Goal: Task Accomplishment & Management: Manage account settings

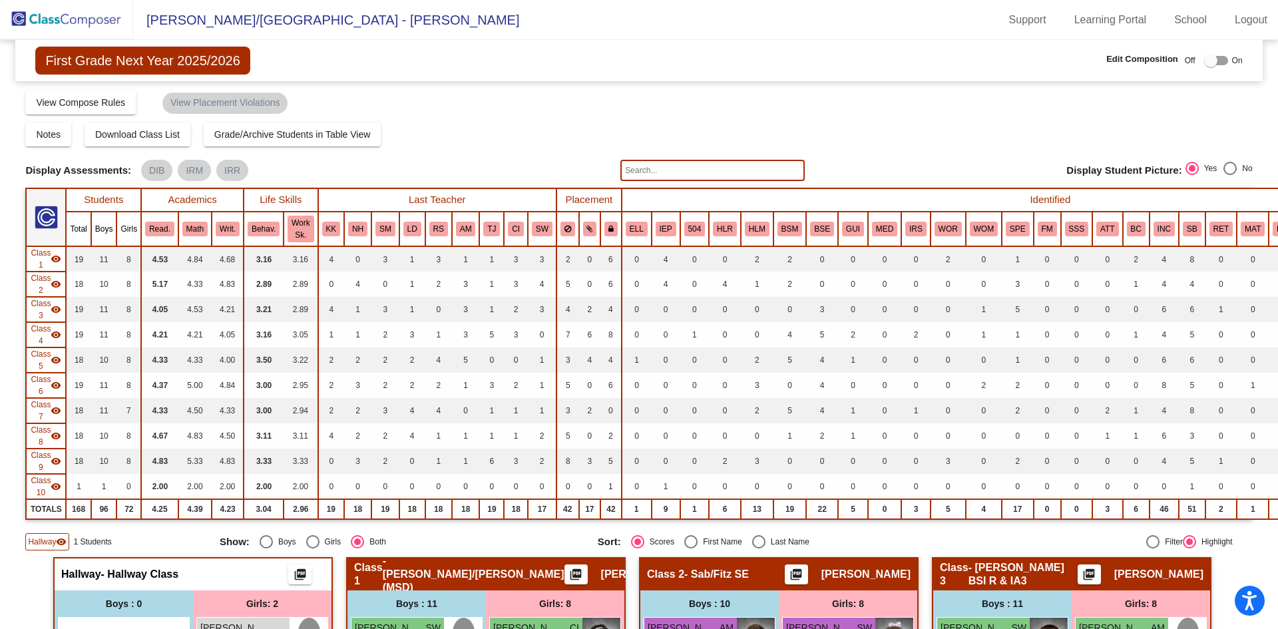
click at [83, 16] on img at bounding box center [66, 19] width 133 height 39
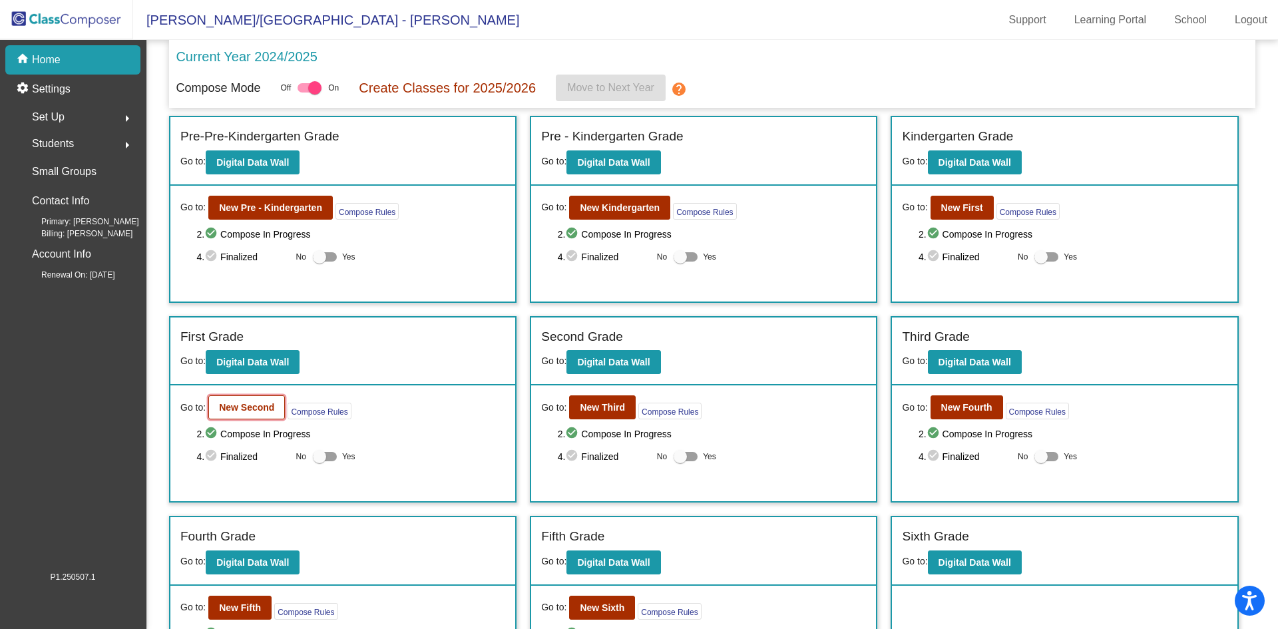
click at [251, 408] on b "New Second" at bounding box center [246, 407] width 55 height 11
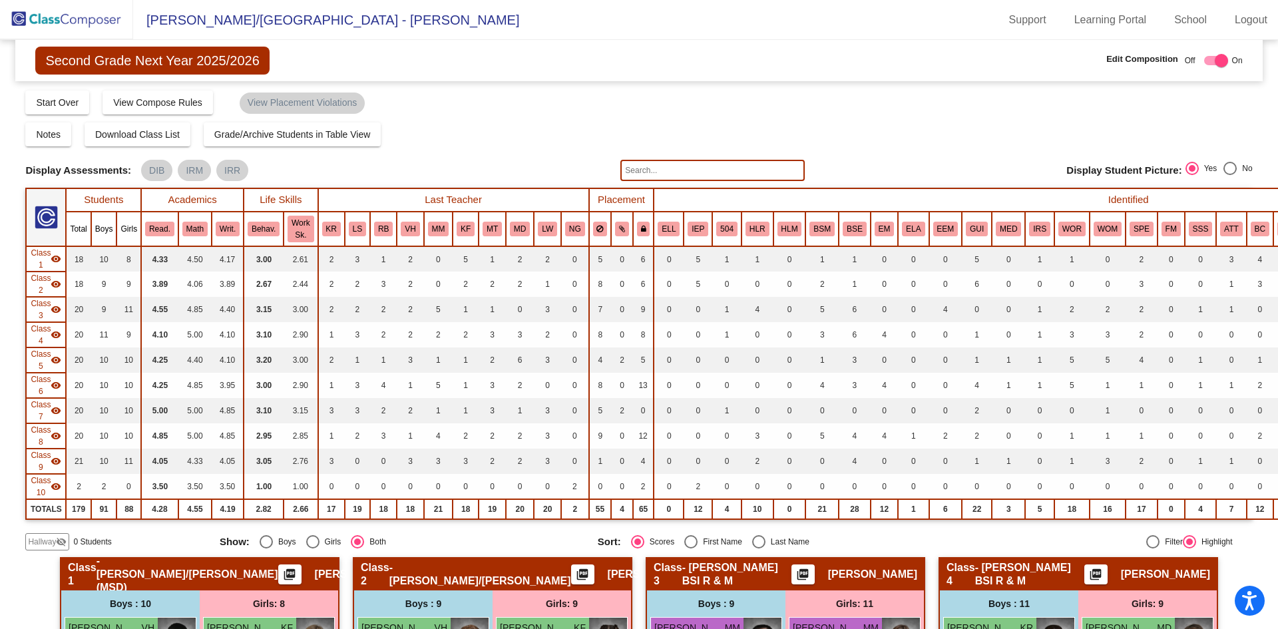
click at [47, 542] on span "Hallway" at bounding box center [42, 542] width 28 height 12
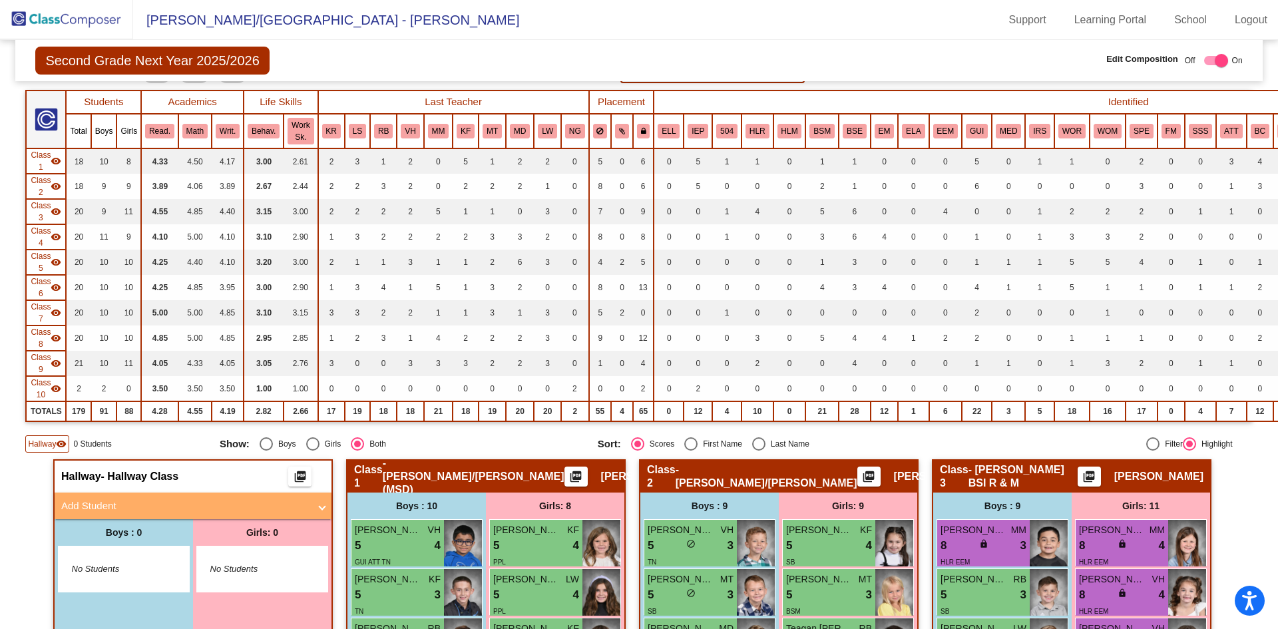
scroll to position [266, 0]
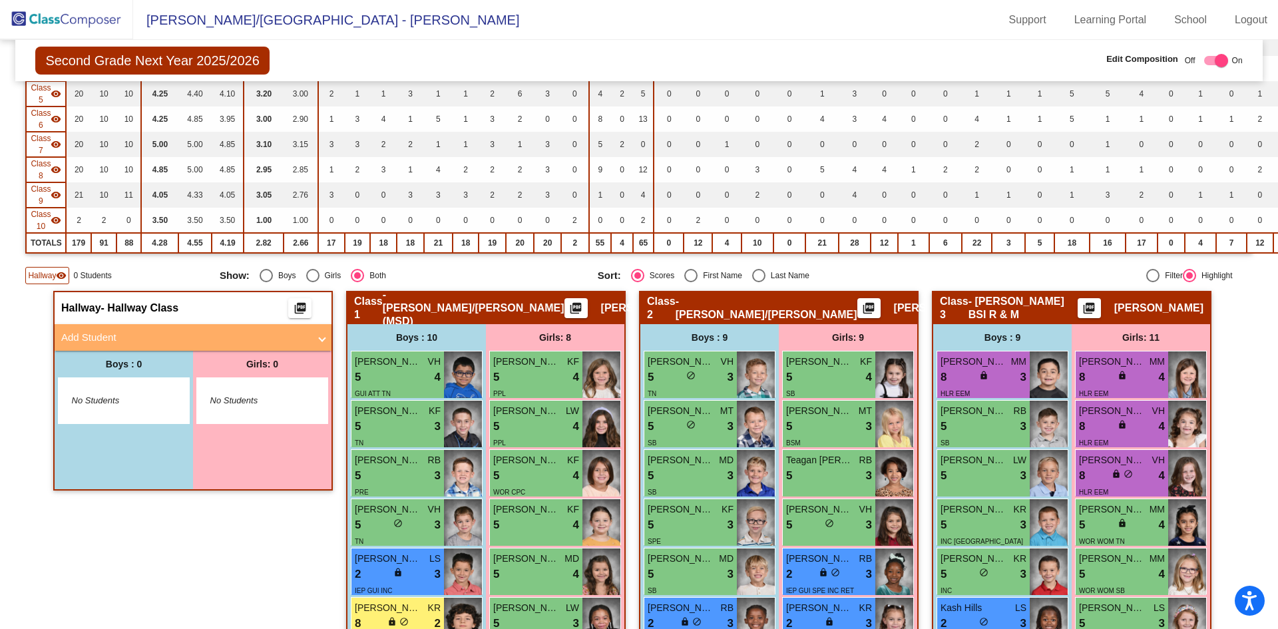
click at [185, 335] on mat-panel-title "Add Student" at bounding box center [185, 337] width 248 height 15
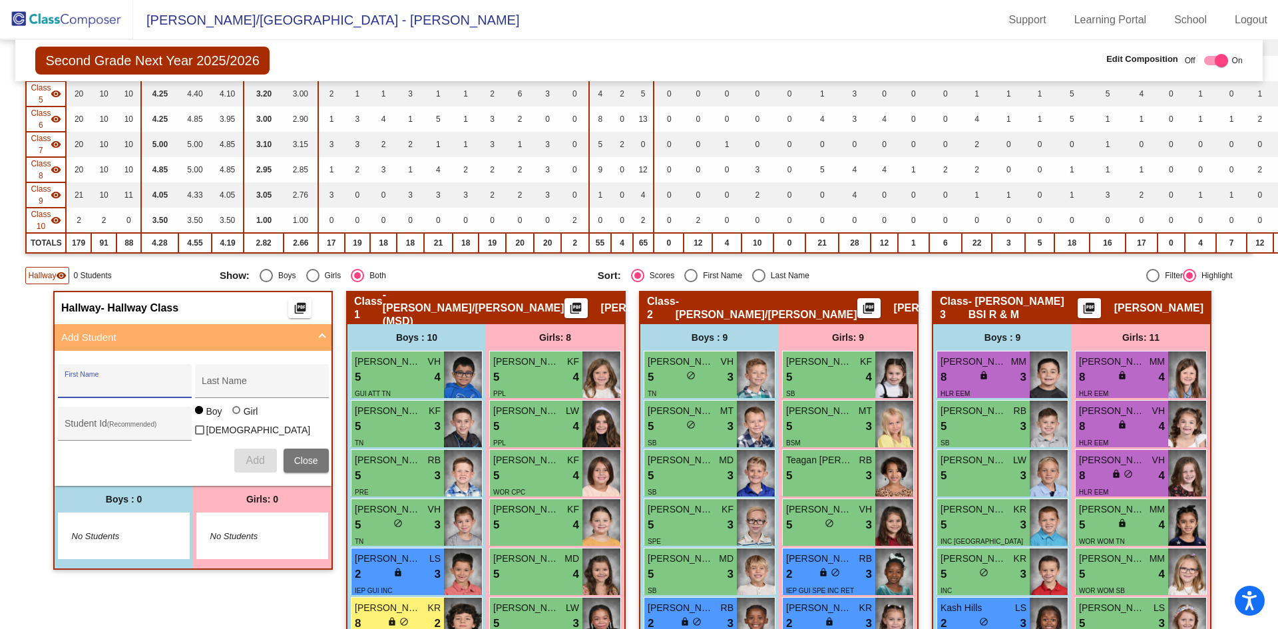
click at [134, 389] on input "First Name" at bounding box center [125, 386] width 120 height 11
type input "[PERSON_NAME]"
click at [155, 420] on div "Student Id (Recommended)" at bounding box center [125, 426] width 120 height 27
click at [154, 429] on input "Student Id (Recommended)" at bounding box center [125, 428] width 120 height 11
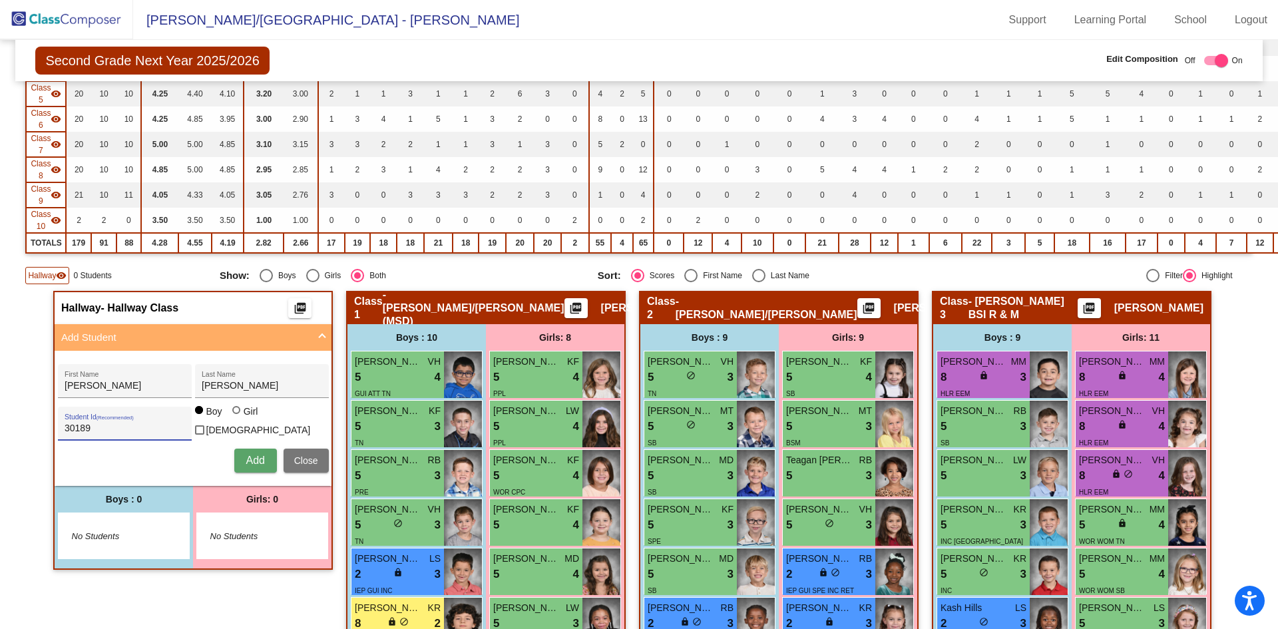
type input "30189"
click at [246, 457] on span "Add" at bounding box center [255, 460] width 19 height 11
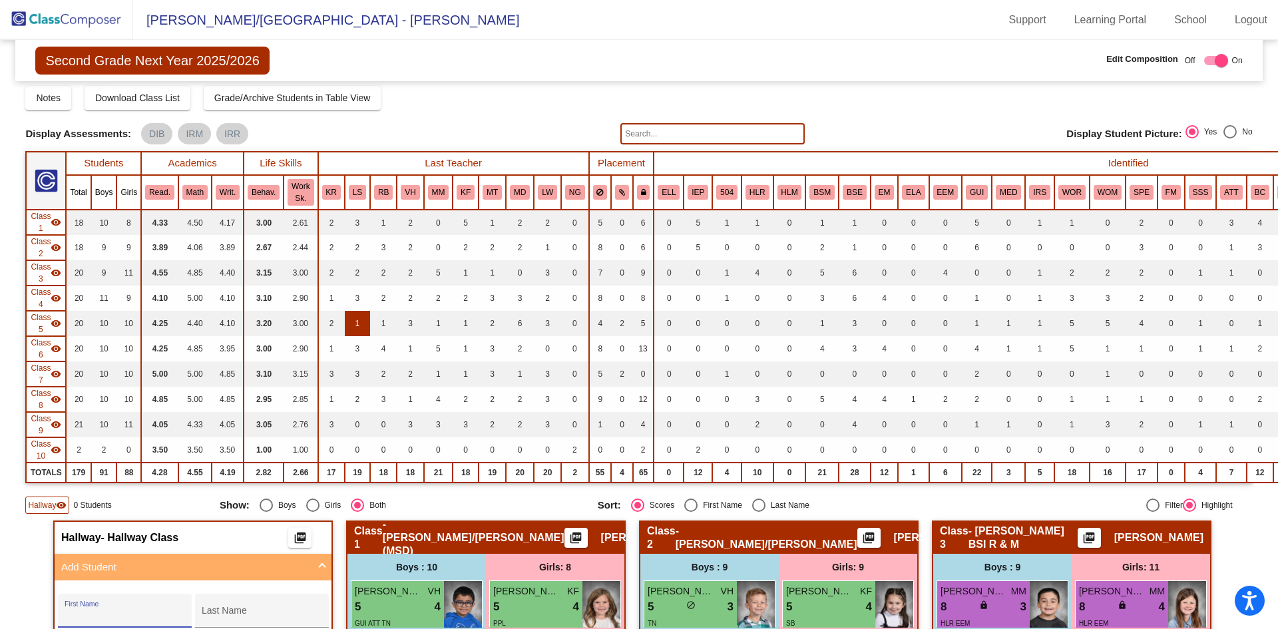
scroll to position [0, 0]
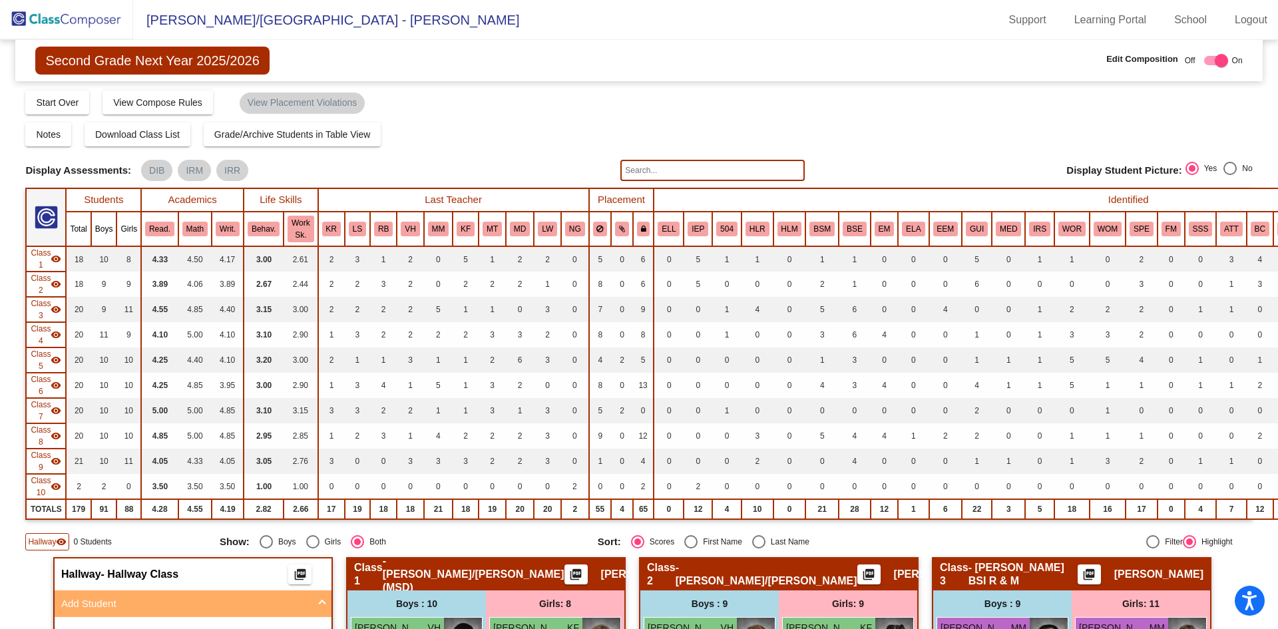
click at [1199, 60] on label at bounding box center [1213, 61] width 29 height 16
checkbox input "false"
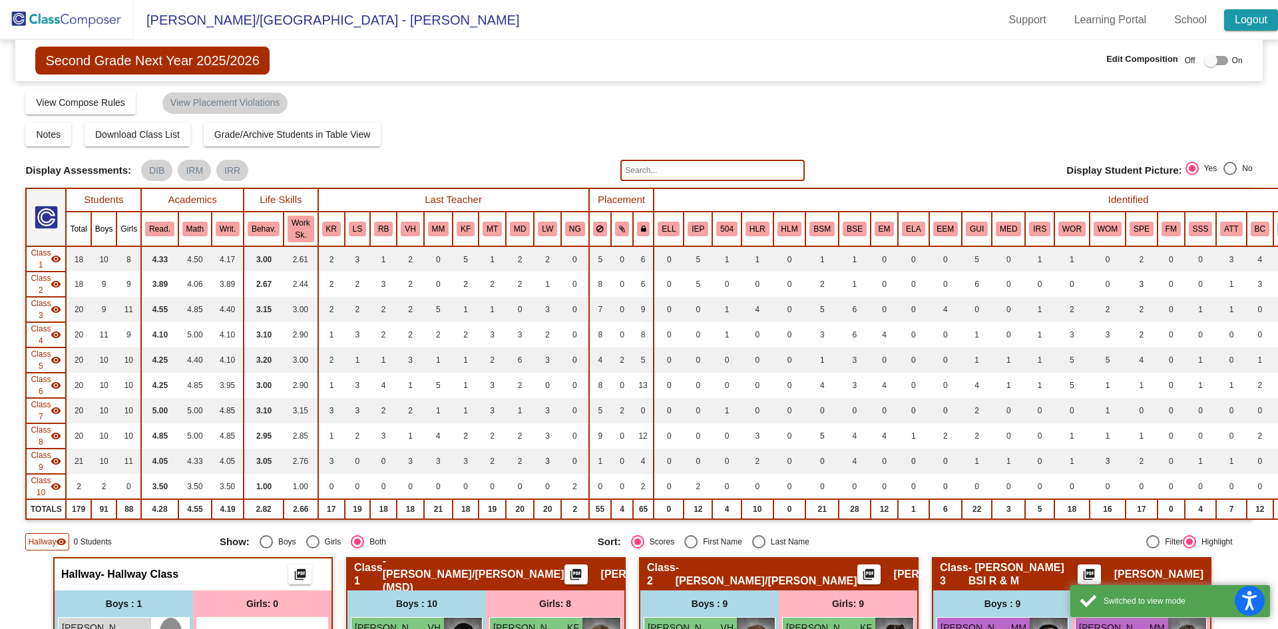
click at [1245, 21] on link "Logout" at bounding box center [1251, 19] width 54 height 21
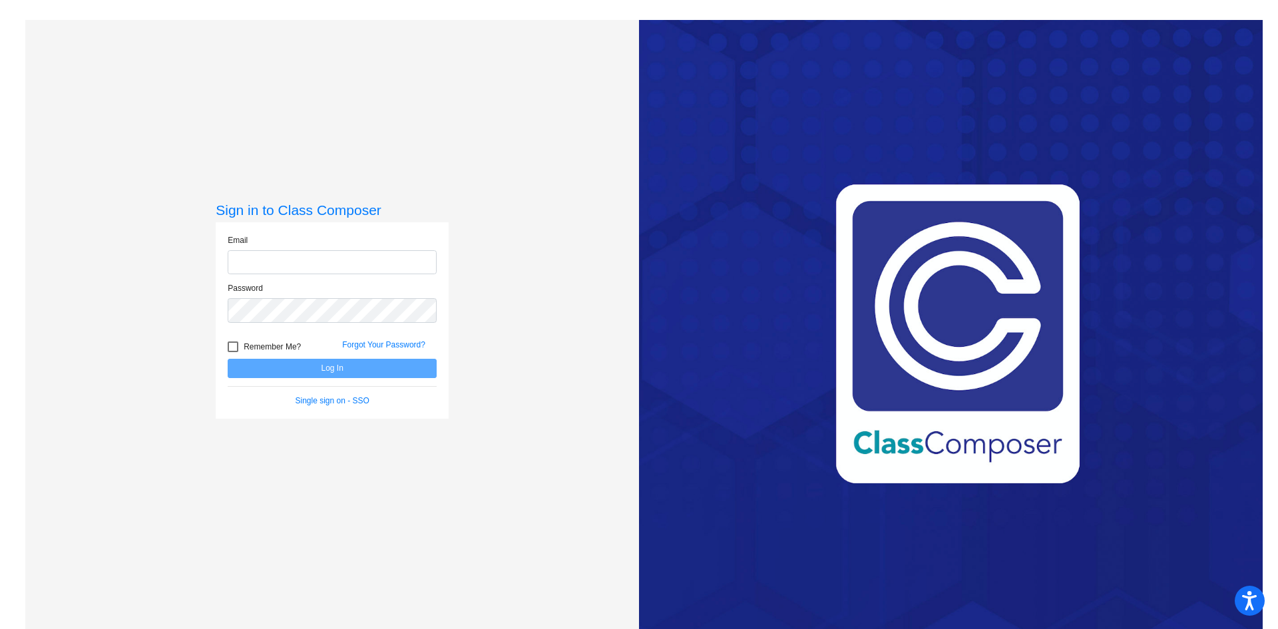
type input "[EMAIL_ADDRESS][DOMAIN_NAME]"
click at [372, 373] on button "Log In" at bounding box center [332, 368] width 209 height 19
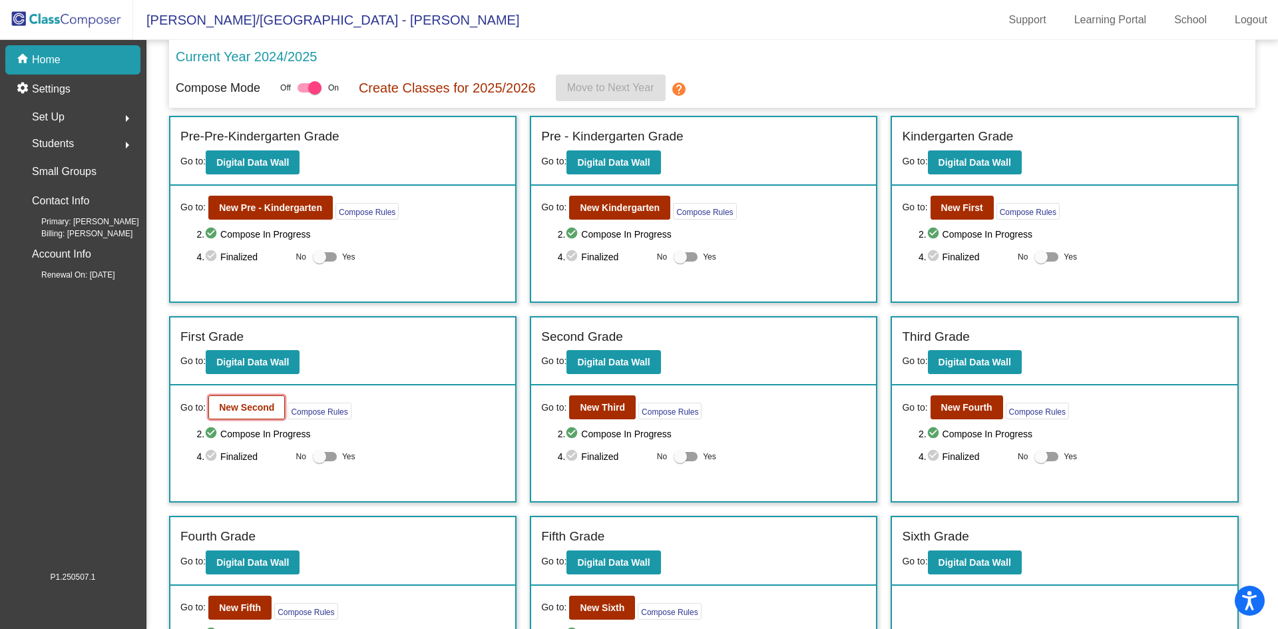
click at [239, 401] on button "New Second" at bounding box center [246, 407] width 77 height 24
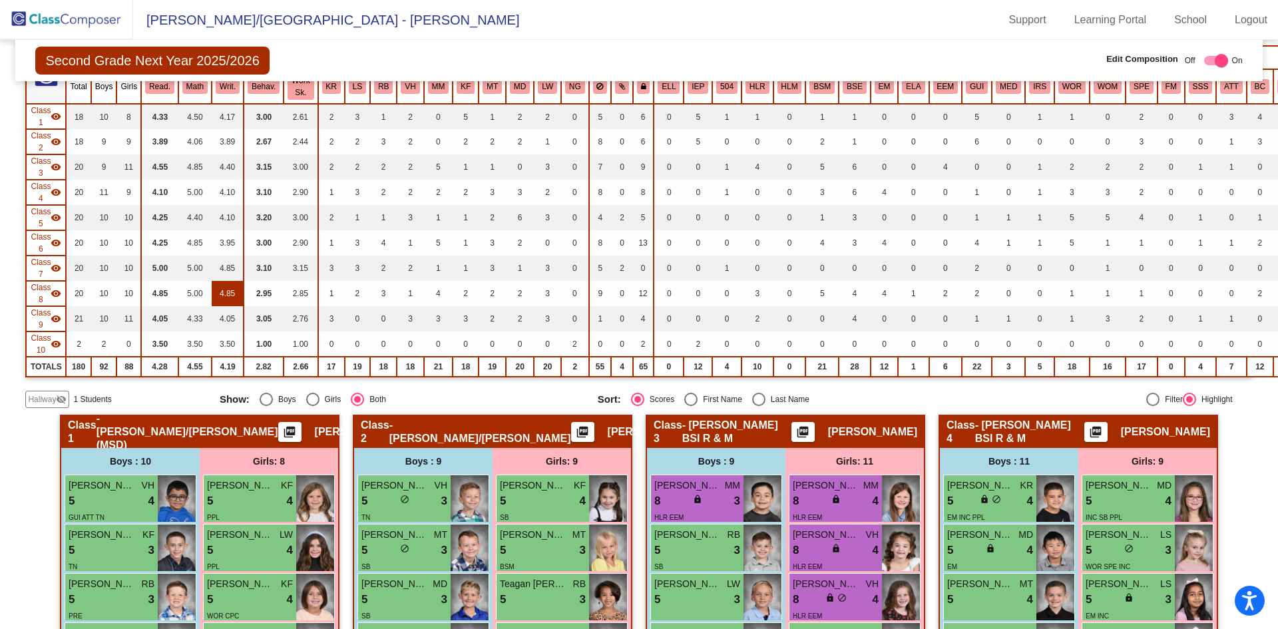
scroll to position [266, 0]
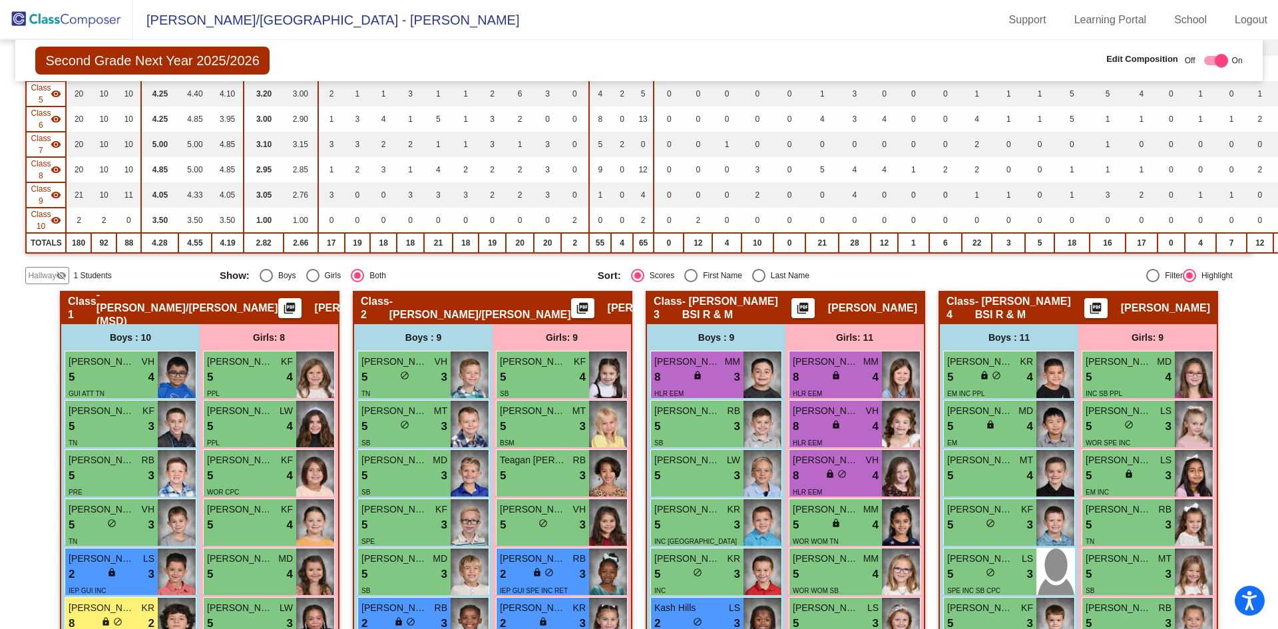
click at [53, 278] on span "Hallway" at bounding box center [42, 276] width 28 height 12
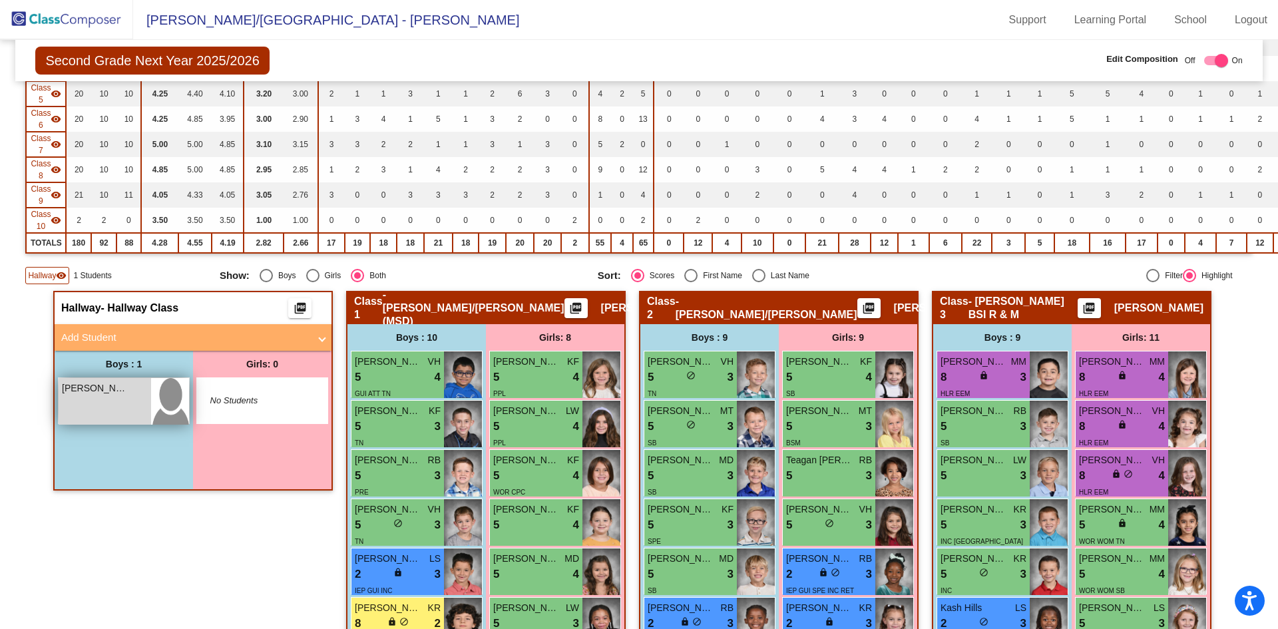
click at [85, 397] on div "Jorge Rivera-Ramos lock do_not_disturb_alt" at bounding box center [105, 401] width 93 height 47
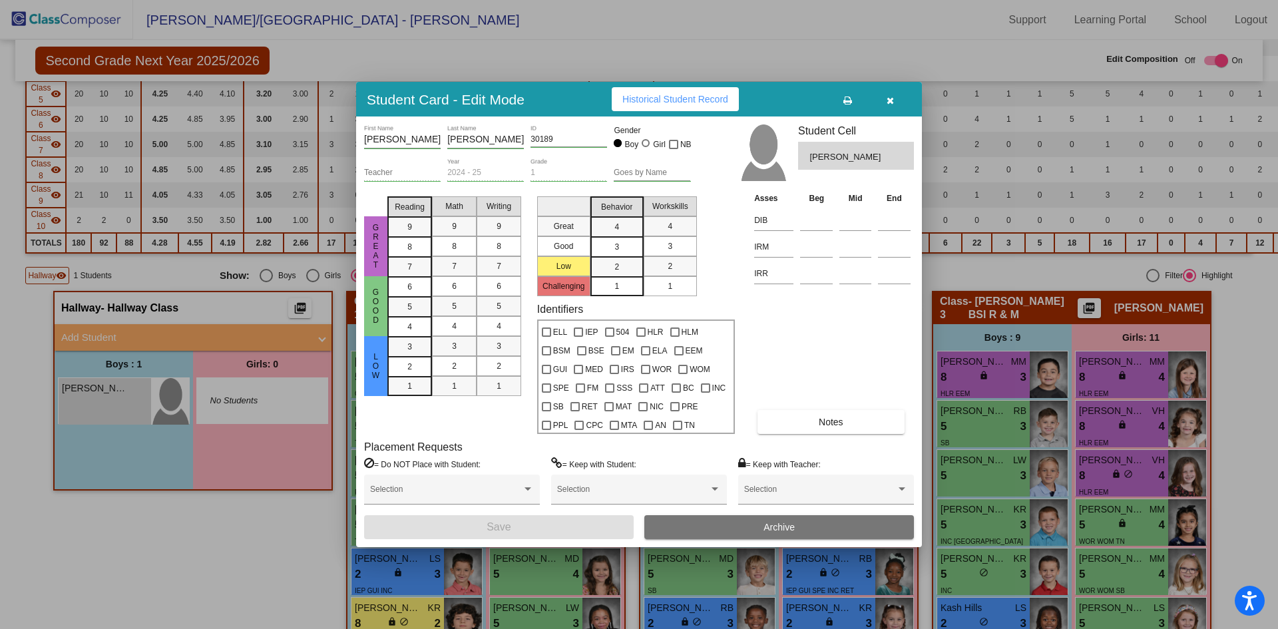
click at [475, 141] on input "[PERSON_NAME]" at bounding box center [485, 139] width 77 height 11
type input "Rivera Ramos"
click at [586, 530] on button "Save" at bounding box center [499, 527] width 270 height 24
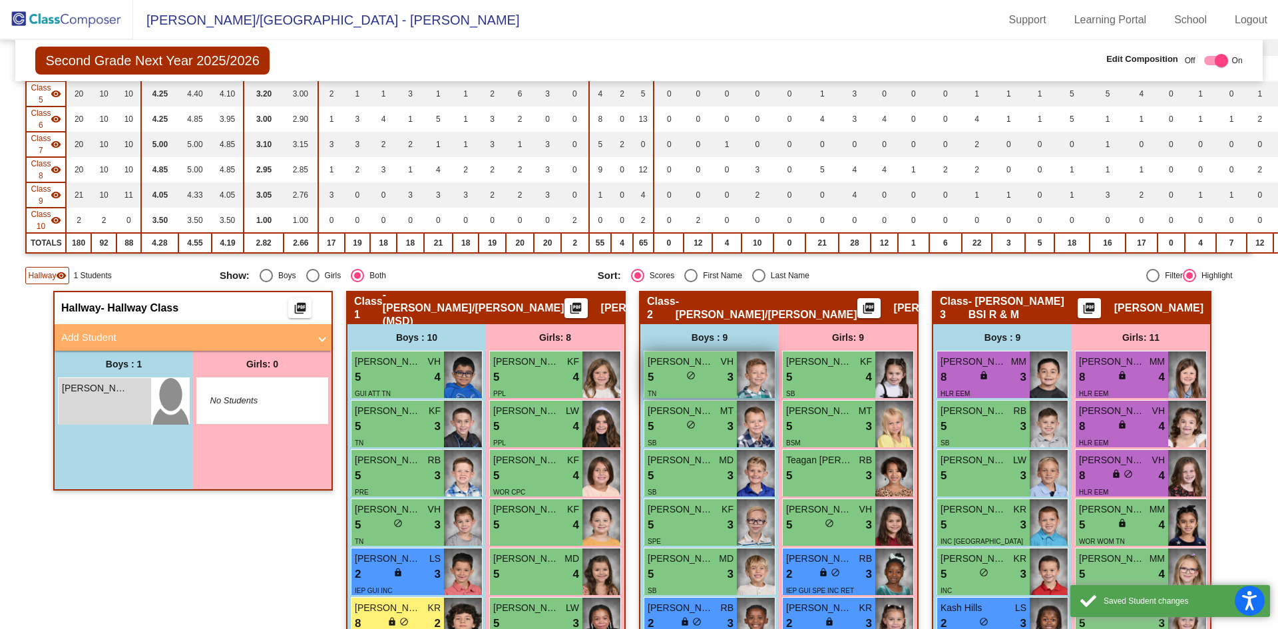
scroll to position [0, 0]
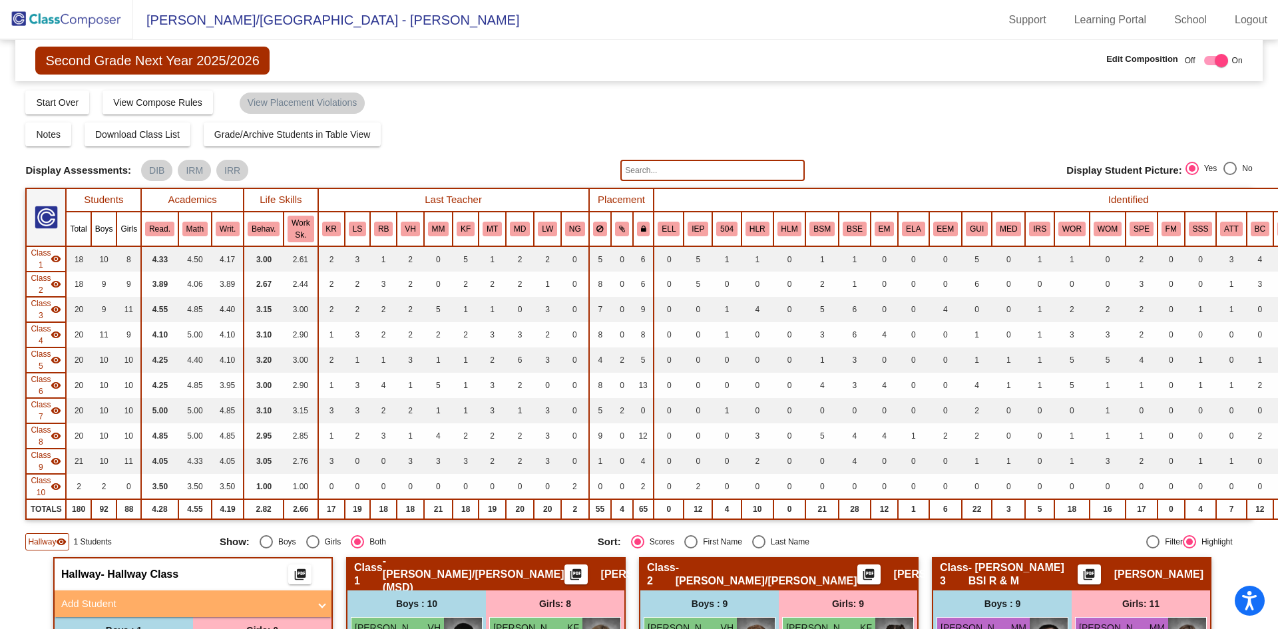
click at [1201, 68] on label at bounding box center [1213, 61] width 29 height 16
checkbox input "false"
